Goal: Register for event/course

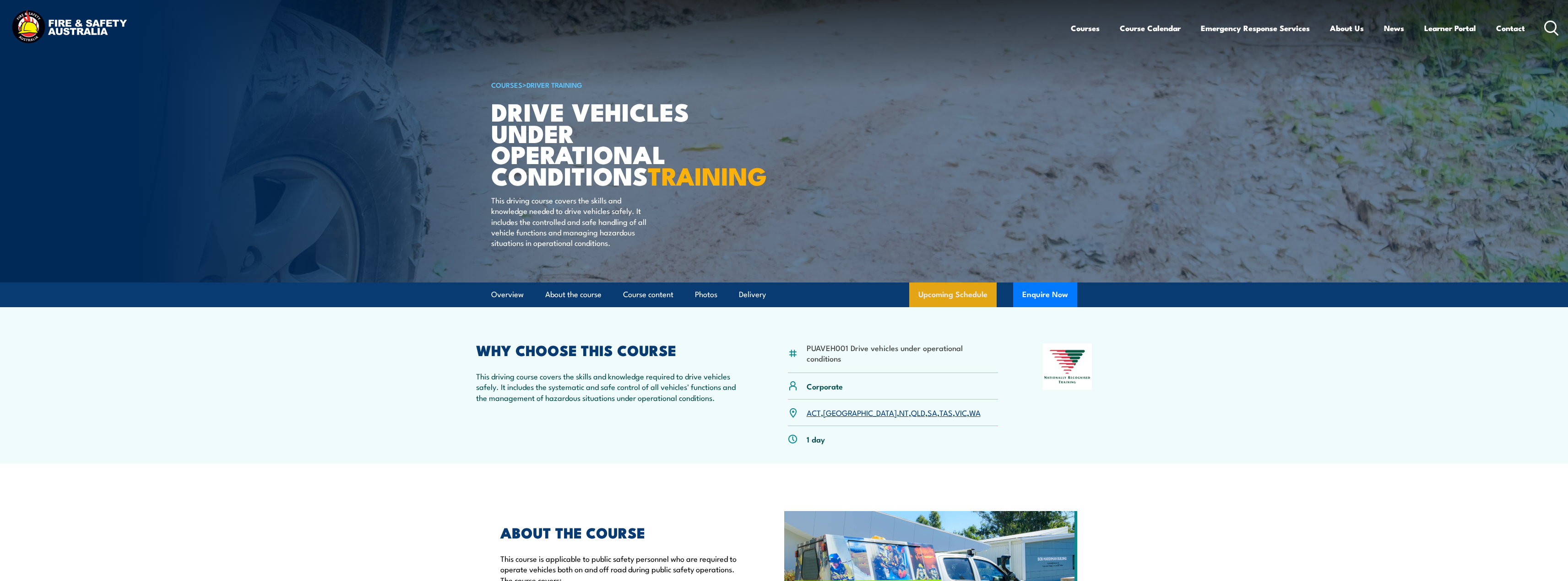
click at [957, 307] on link "Upcoming Schedule" at bounding box center [953, 295] width 87 height 25
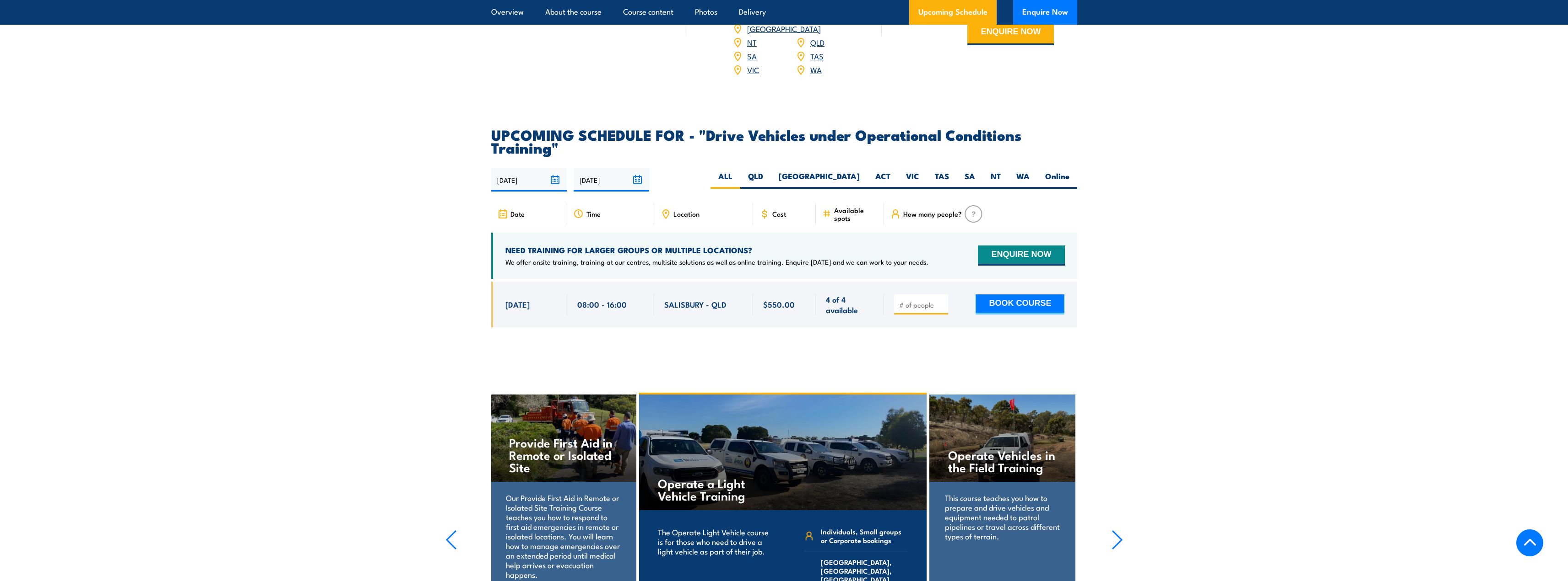
scroll to position [1258, 0]
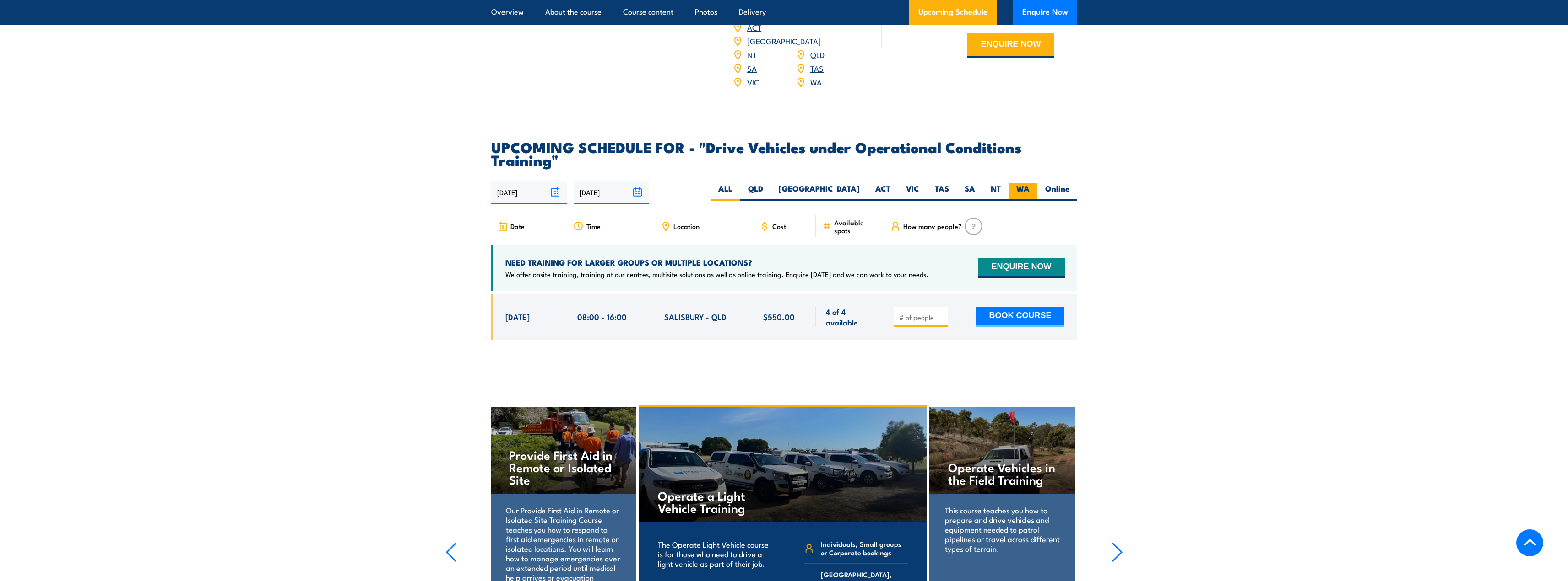
click at [1023, 190] on label "WA" at bounding box center [1023, 192] width 29 height 18
click at [1029, 189] on input "WA" at bounding box center [1032, 186] width 6 height 6
radio input "true"
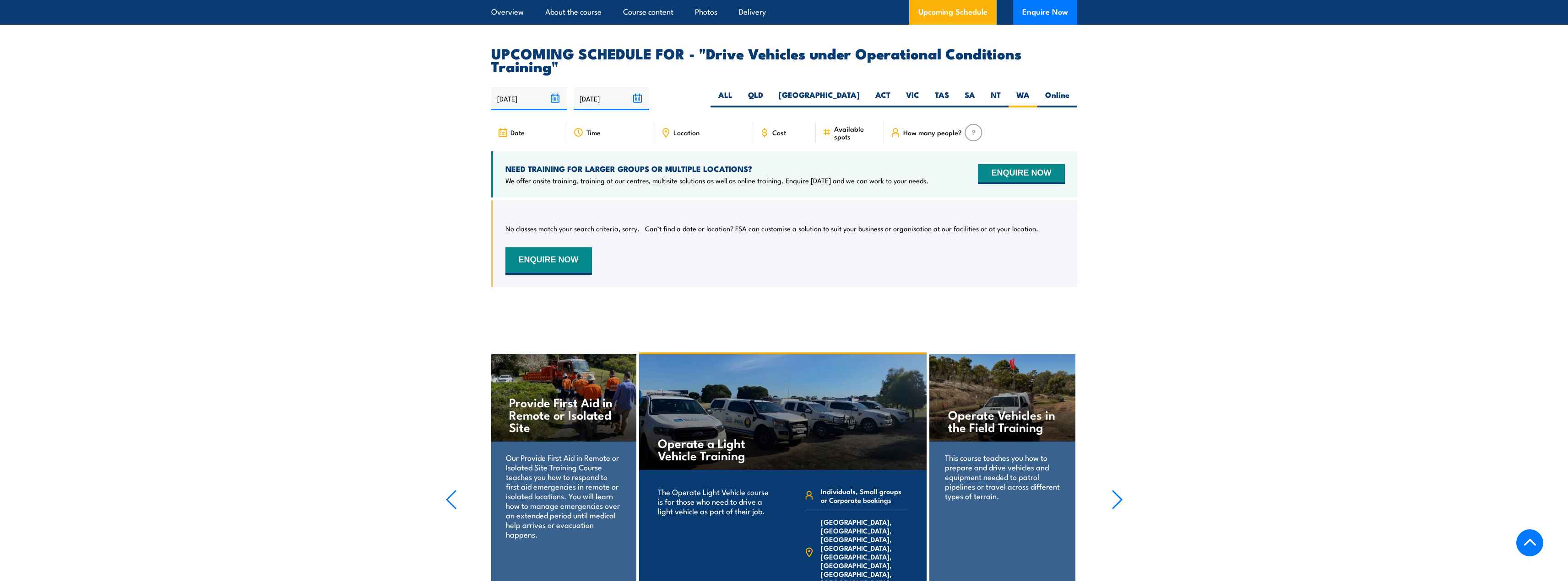
scroll to position [1121, 0]
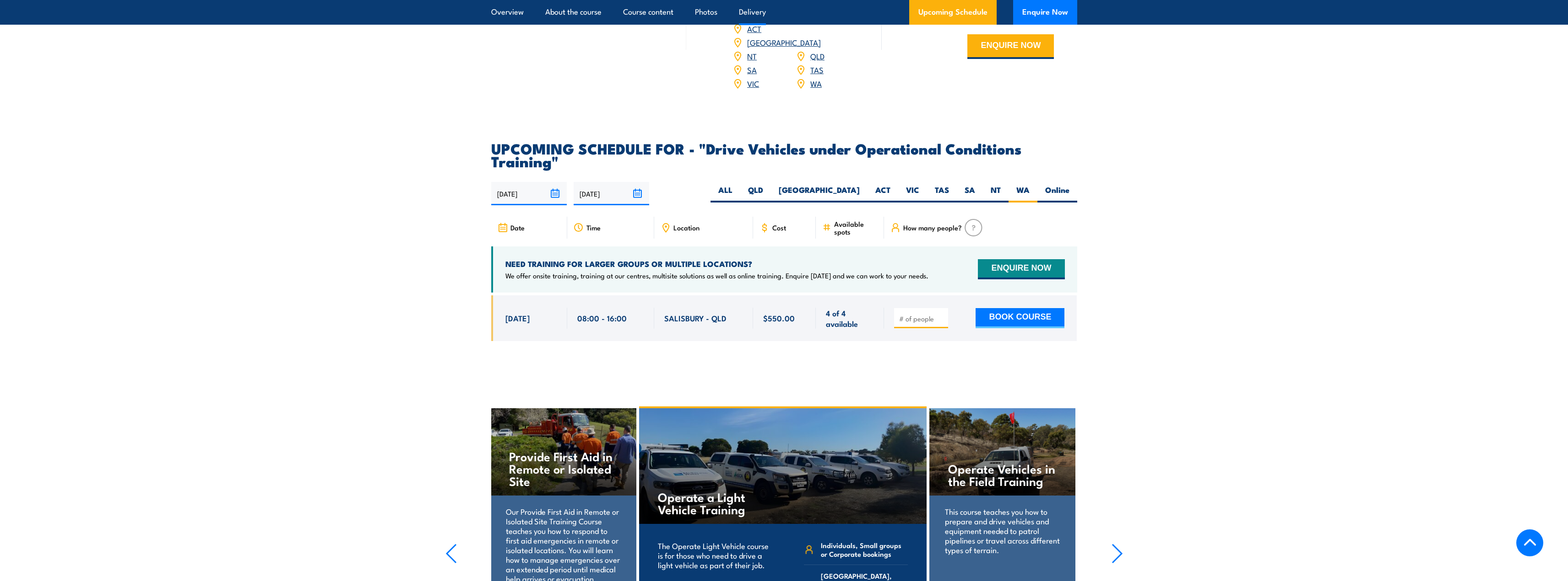
scroll to position [1258, 0]
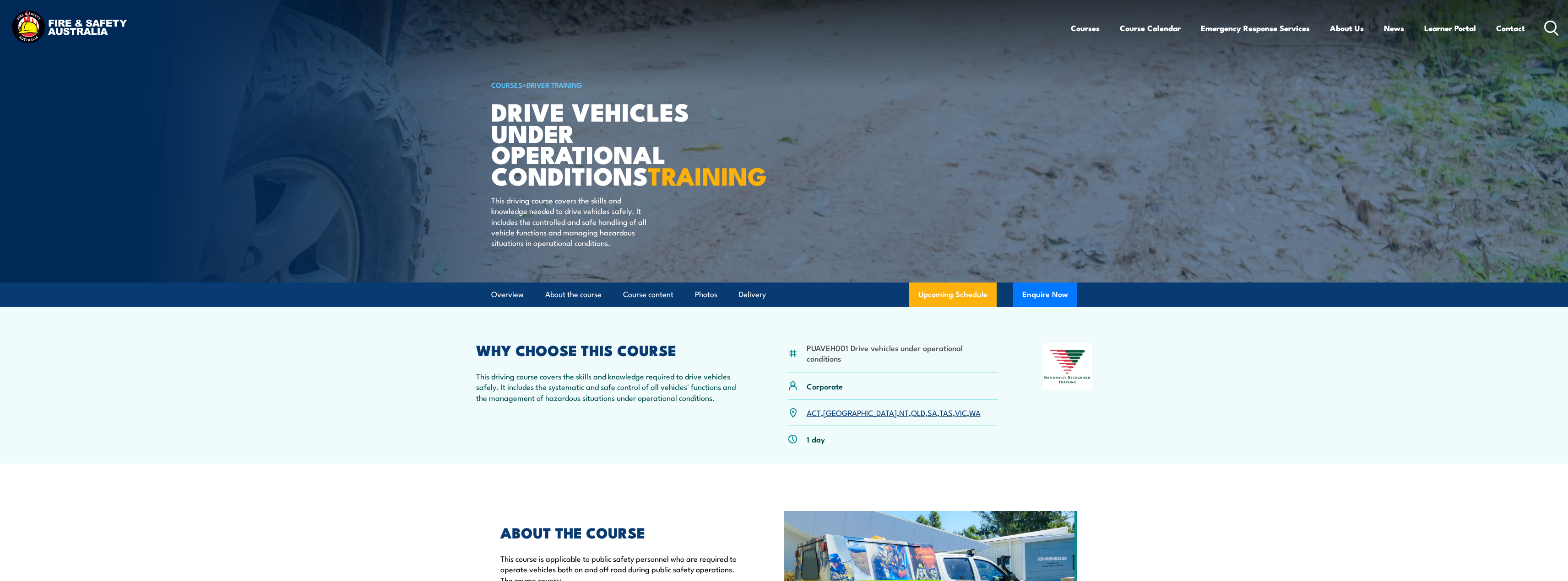
click at [969, 418] on link "WA" at bounding box center [974, 413] width 11 height 11
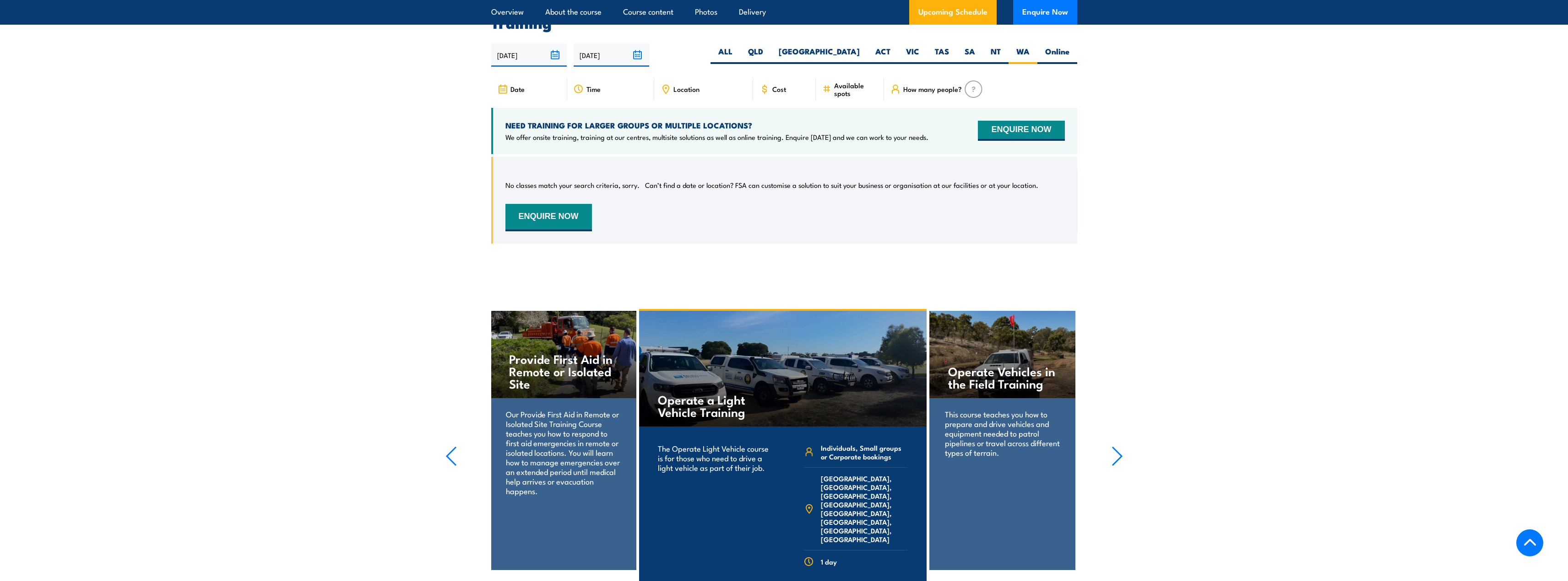
scroll to position [1350, 0]
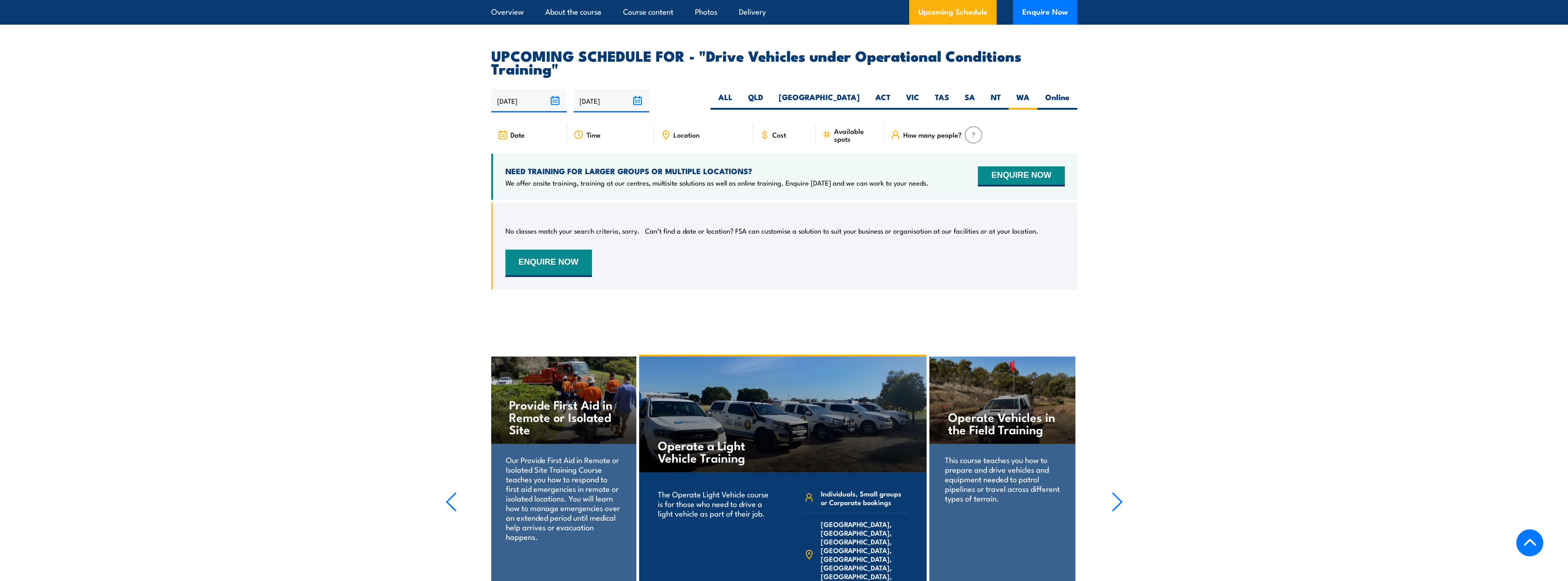
click at [640, 99] on input "[DATE]" at bounding box center [611, 100] width 75 height 23
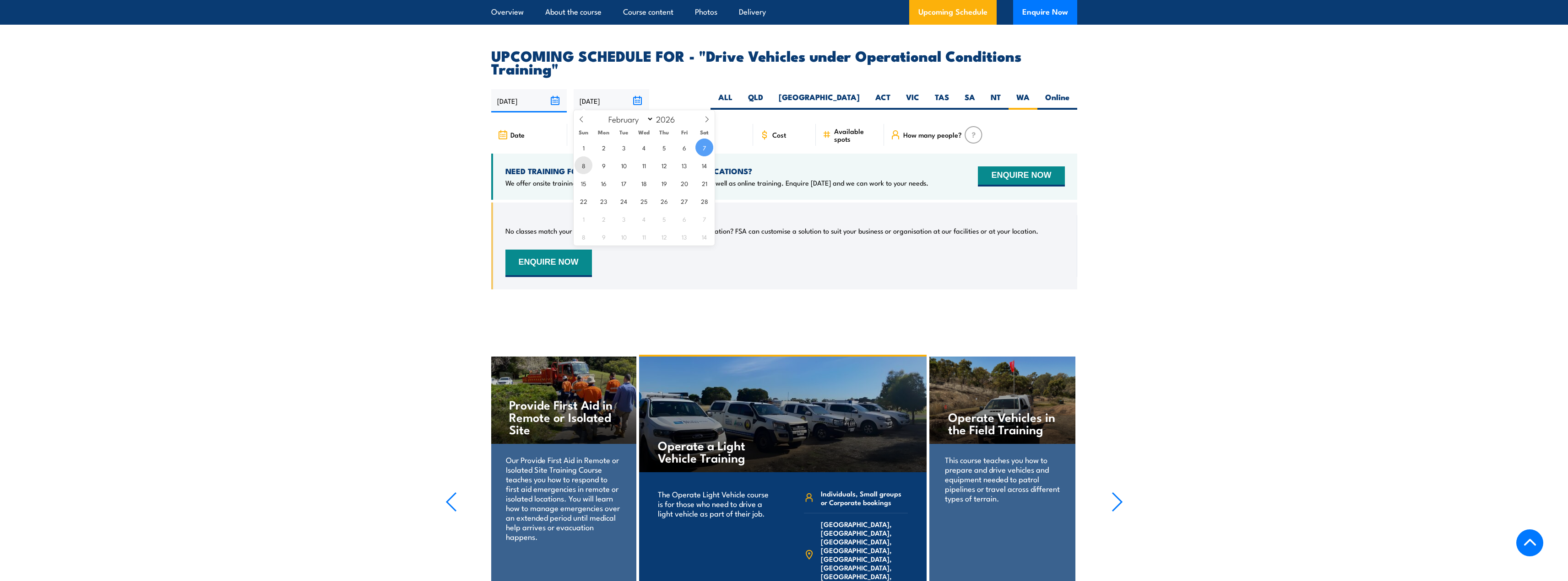
click at [586, 169] on span "8" at bounding box center [583, 166] width 18 height 18
type input "[DATE]"
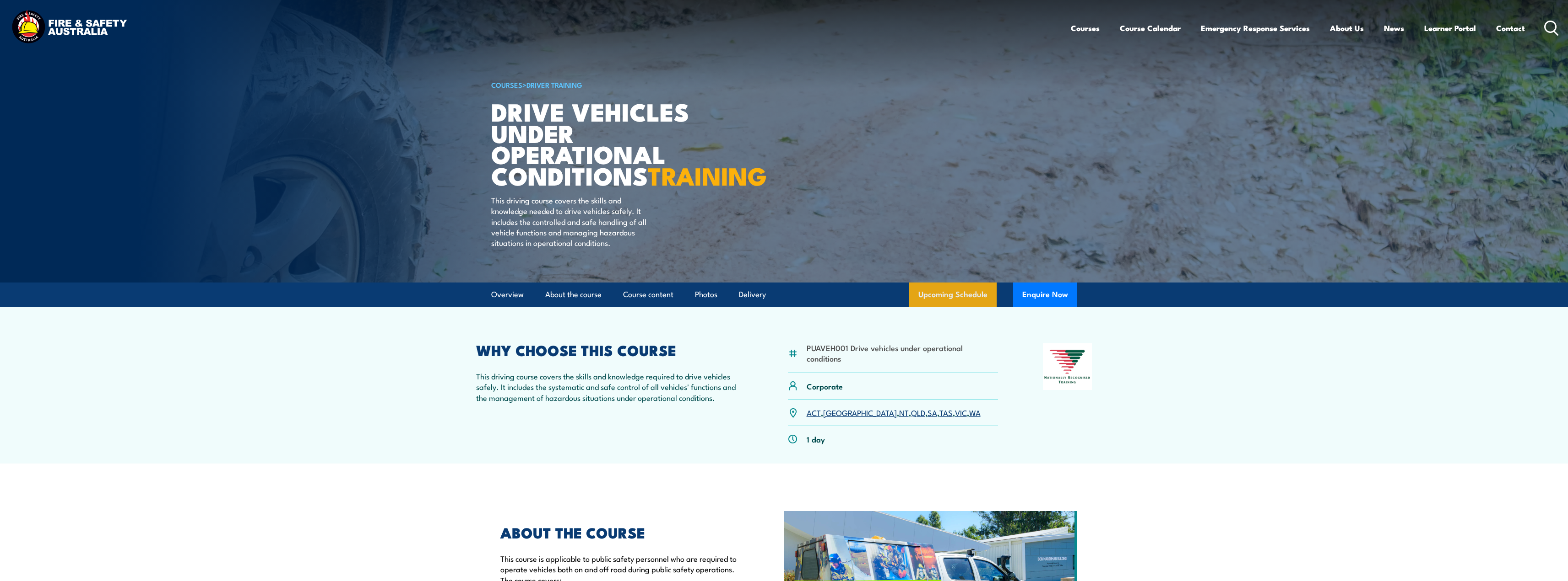
click at [930, 307] on link "Upcoming Schedule" at bounding box center [953, 295] width 87 height 25
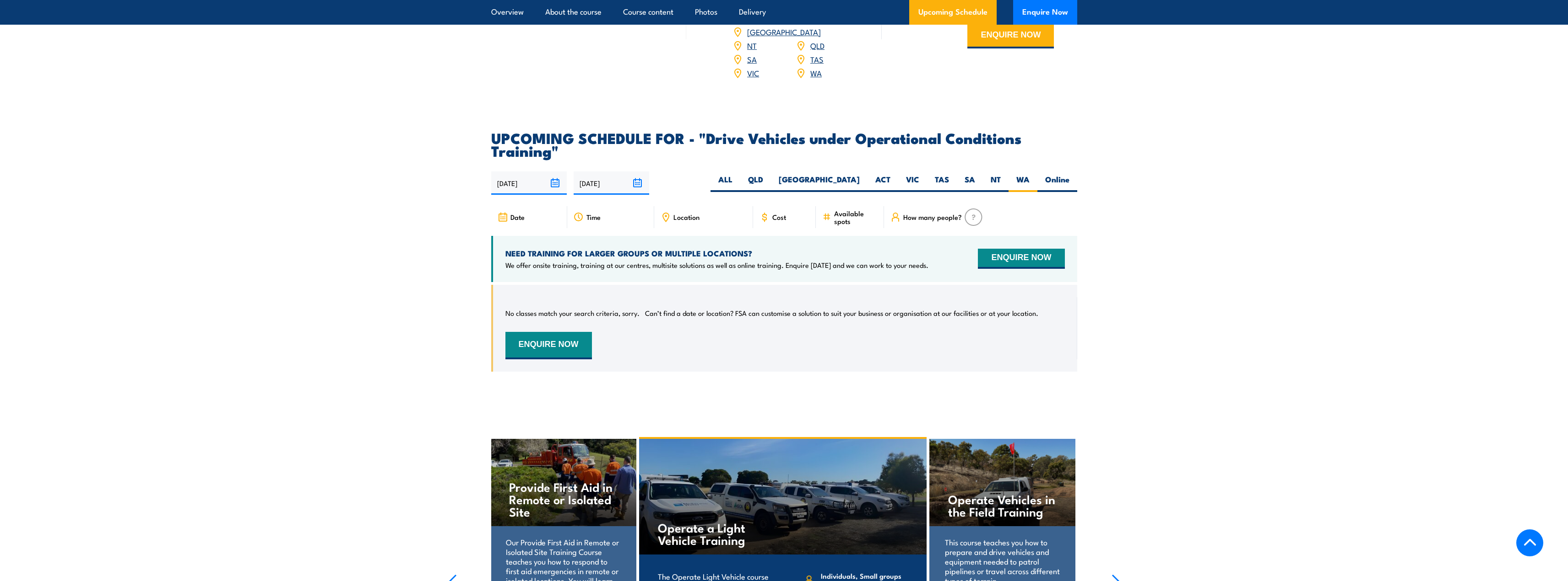
scroll to position [1258, 0]
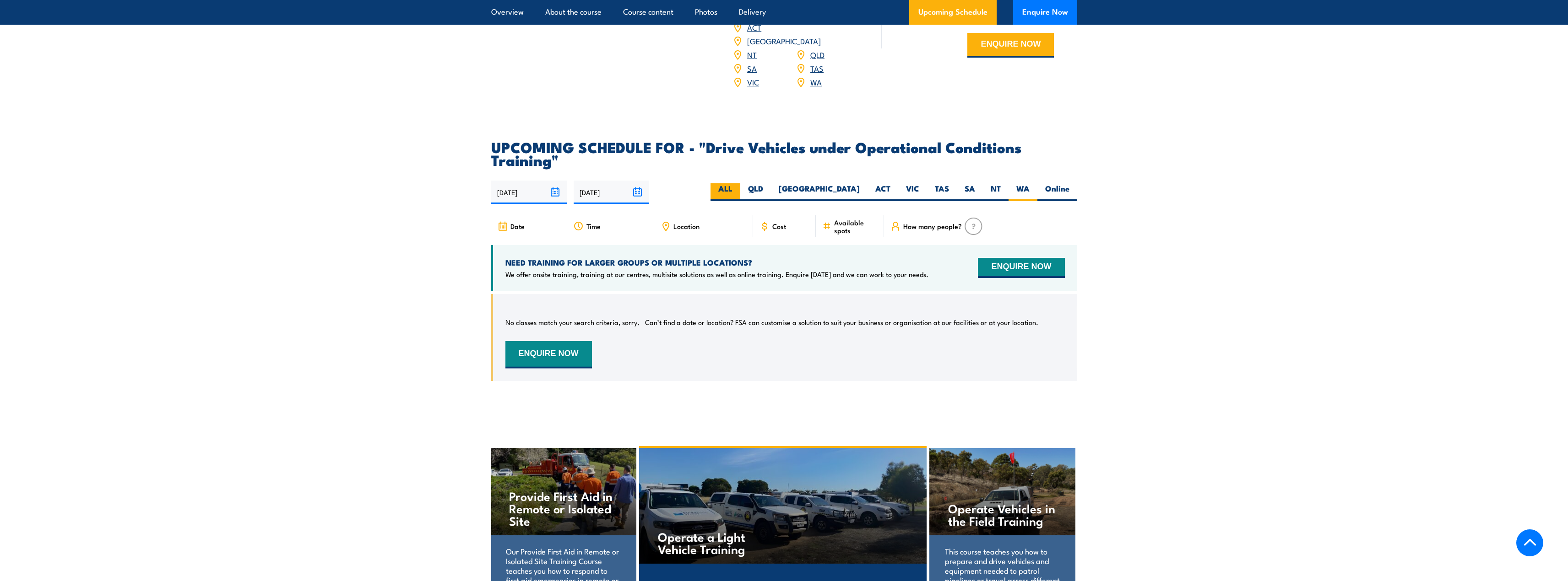
click at [740, 185] on label "ALL" at bounding box center [725, 192] width 30 height 18
click at [738, 185] on input "ALL" at bounding box center [735, 186] width 6 height 6
radio input "true"
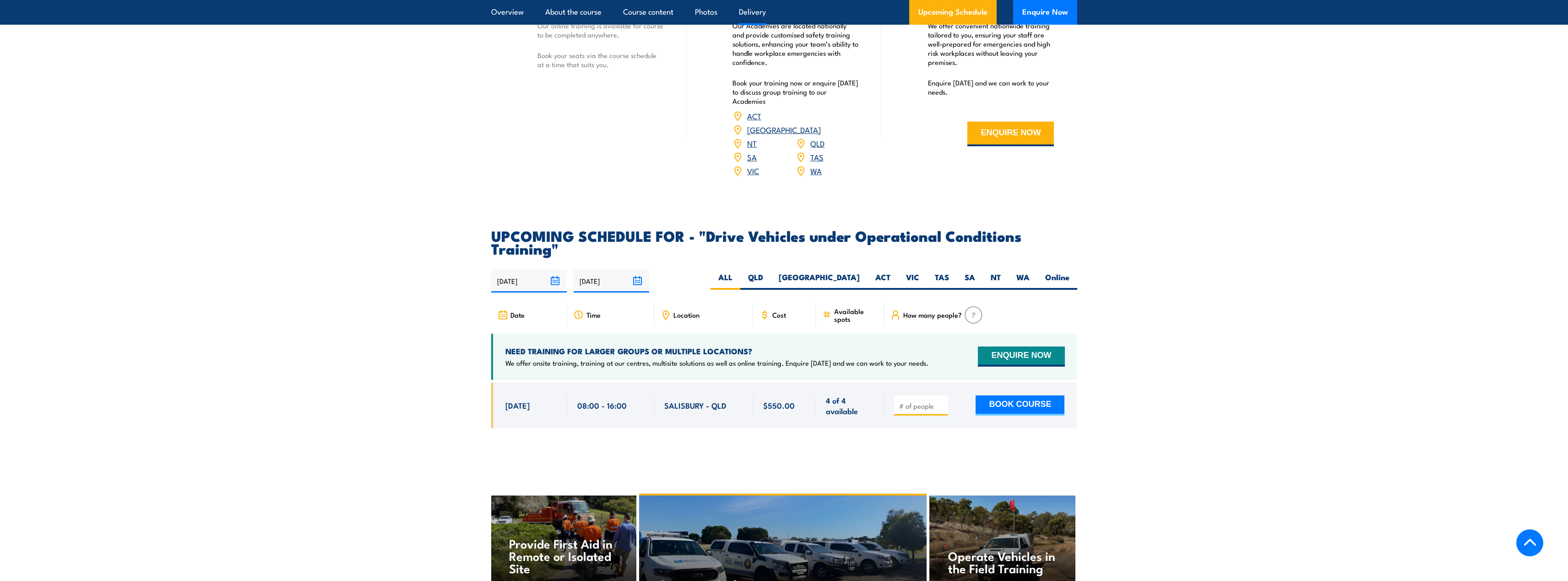
scroll to position [1167, 0]
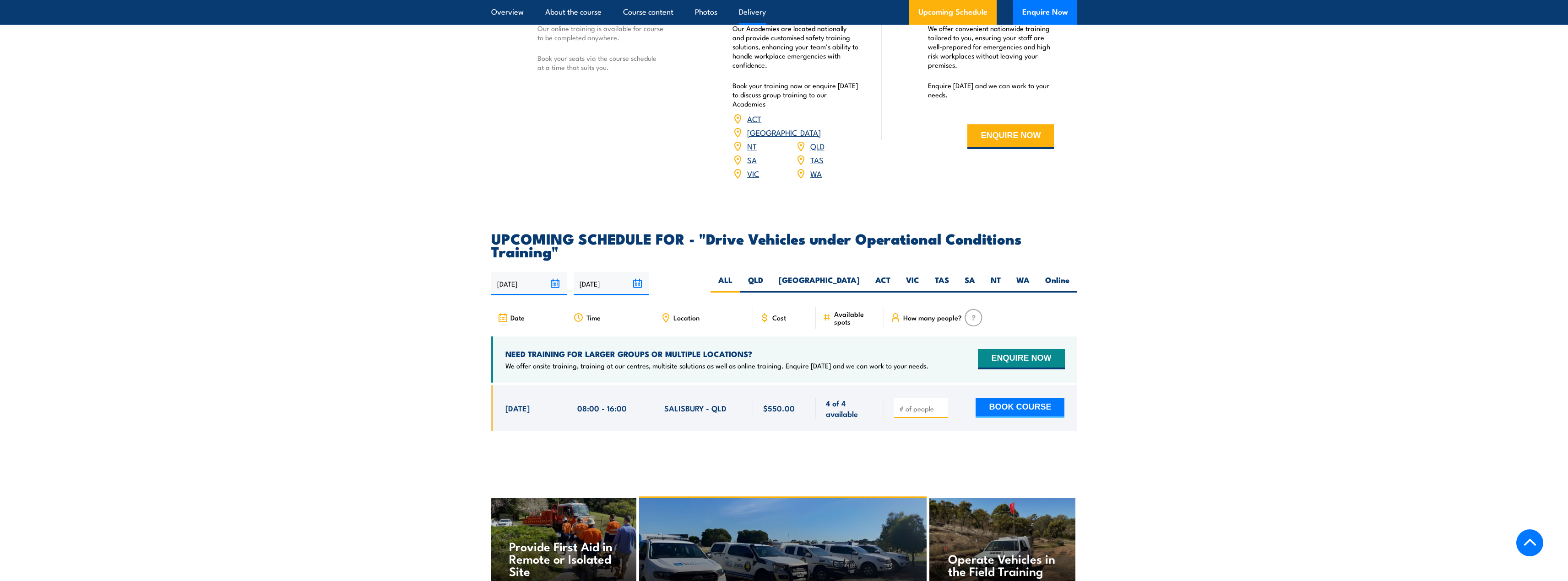
click at [636, 284] on input "[DATE]" at bounding box center [611, 284] width 75 height 23
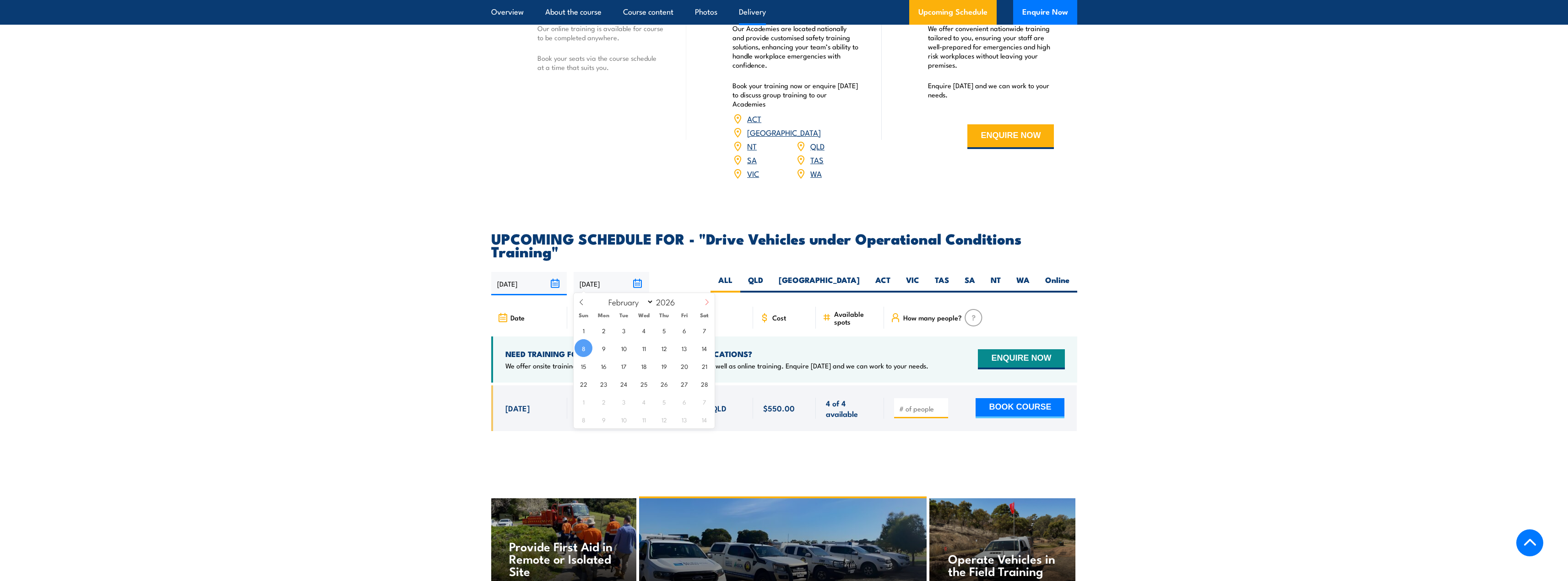
click at [707, 302] on icon at bounding box center [707, 302] width 6 height 6
select select "5"
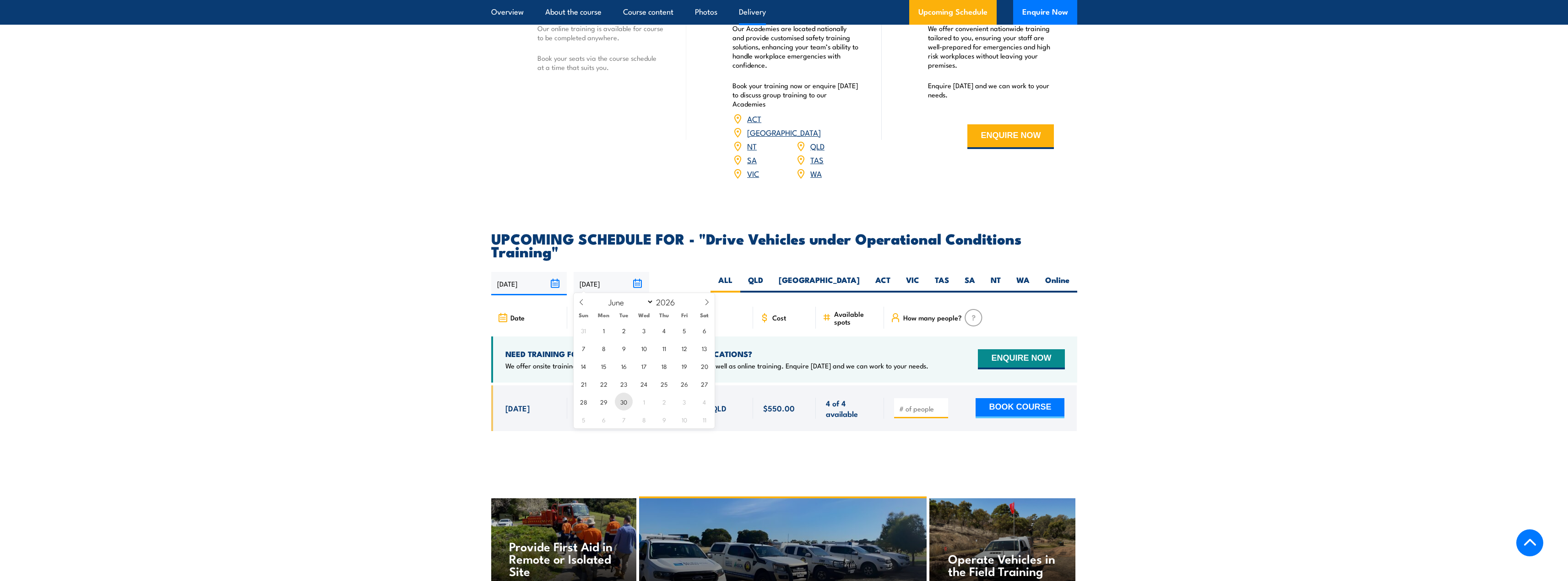
click at [625, 403] on span "30" at bounding box center [623, 402] width 18 height 18
type input "[DATE]"
